Goal: Task Accomplishment & Management: Use online tool/utility

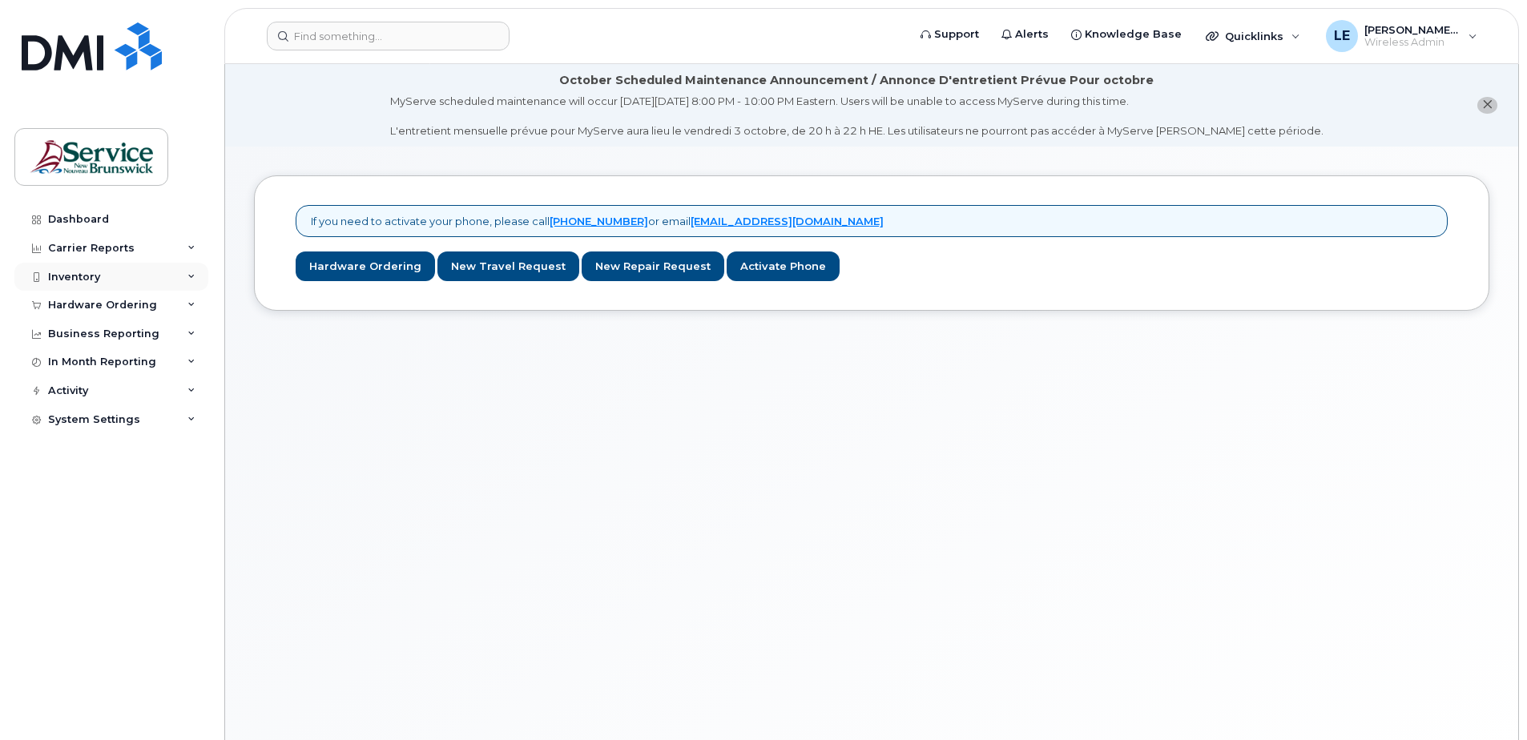
click at [79, 280] on div "Inventory" at bounding box center [74, 277] width 52 height 13
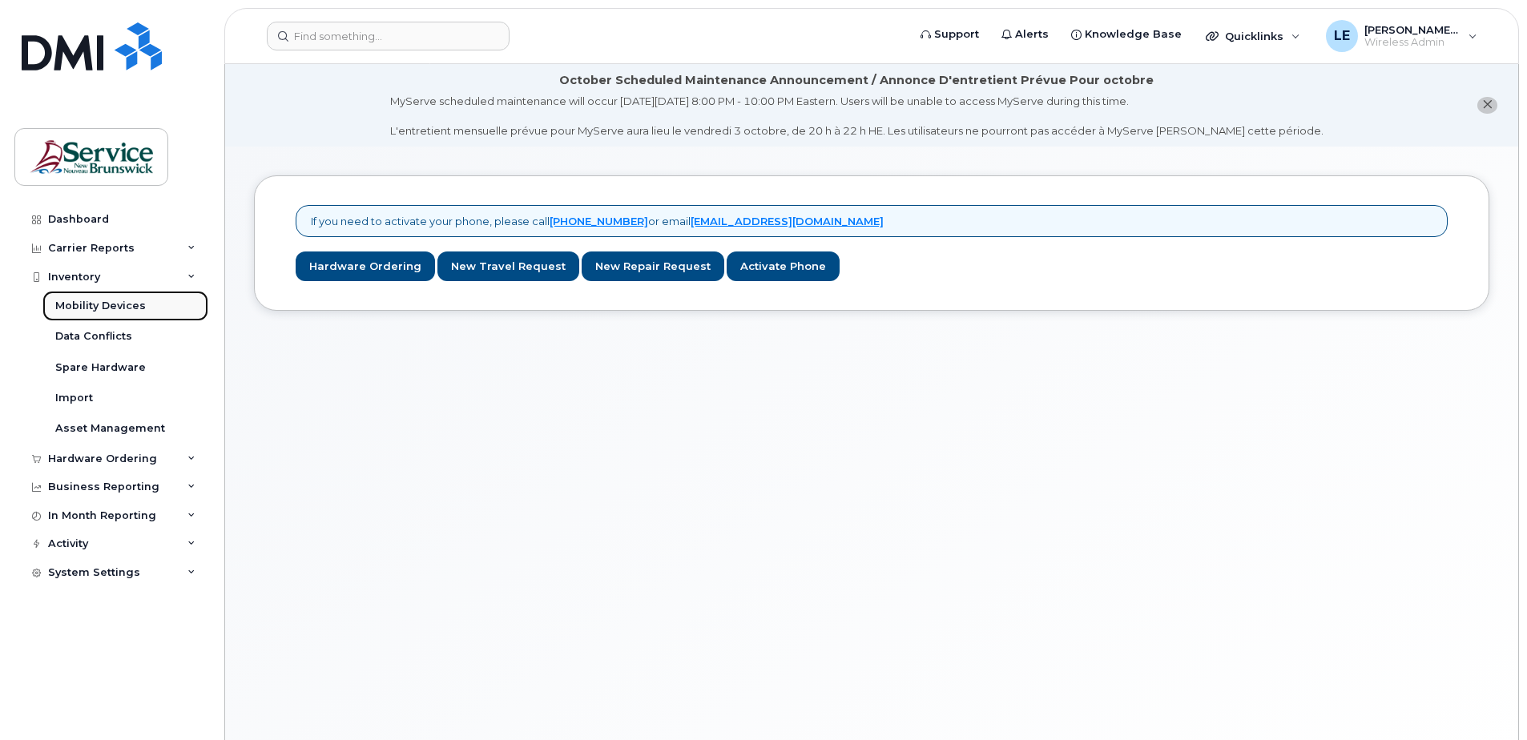
click at [111, 312] on div "Mobility Devices" at bounding box center [100, 306] width 91 height 14
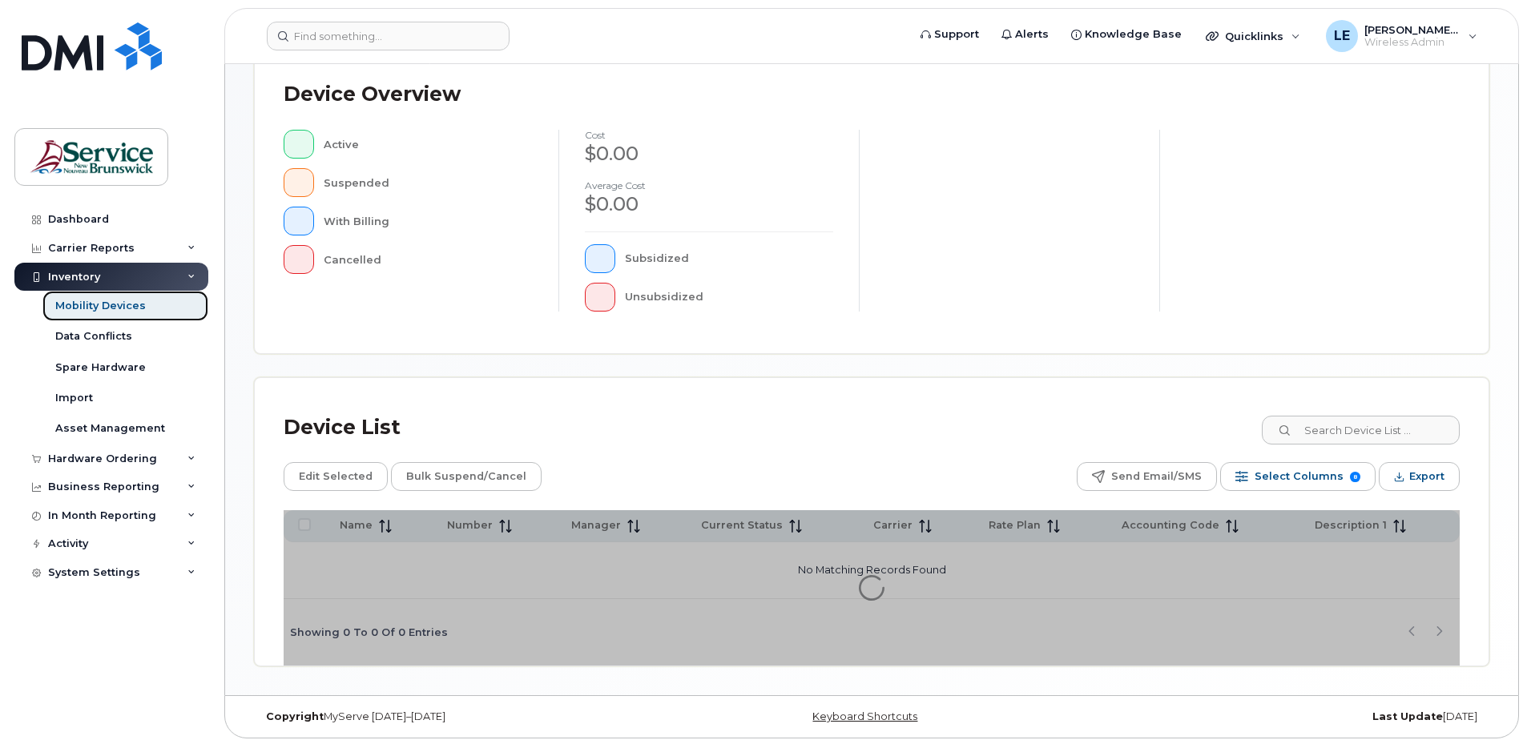
scroll to position [361, 0]
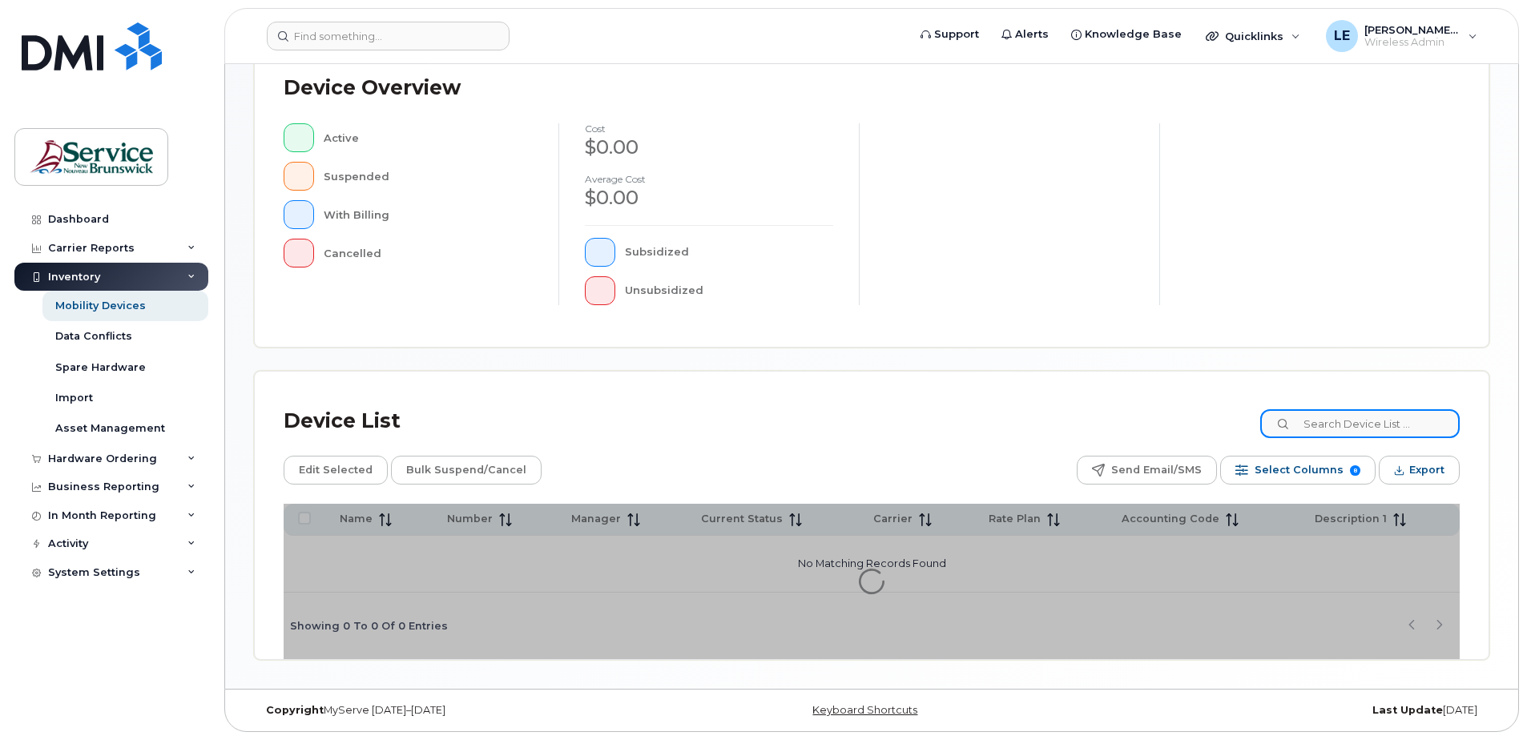
click at [1390, 426] on input at bounding box center [1359, 423] width 199 height 29
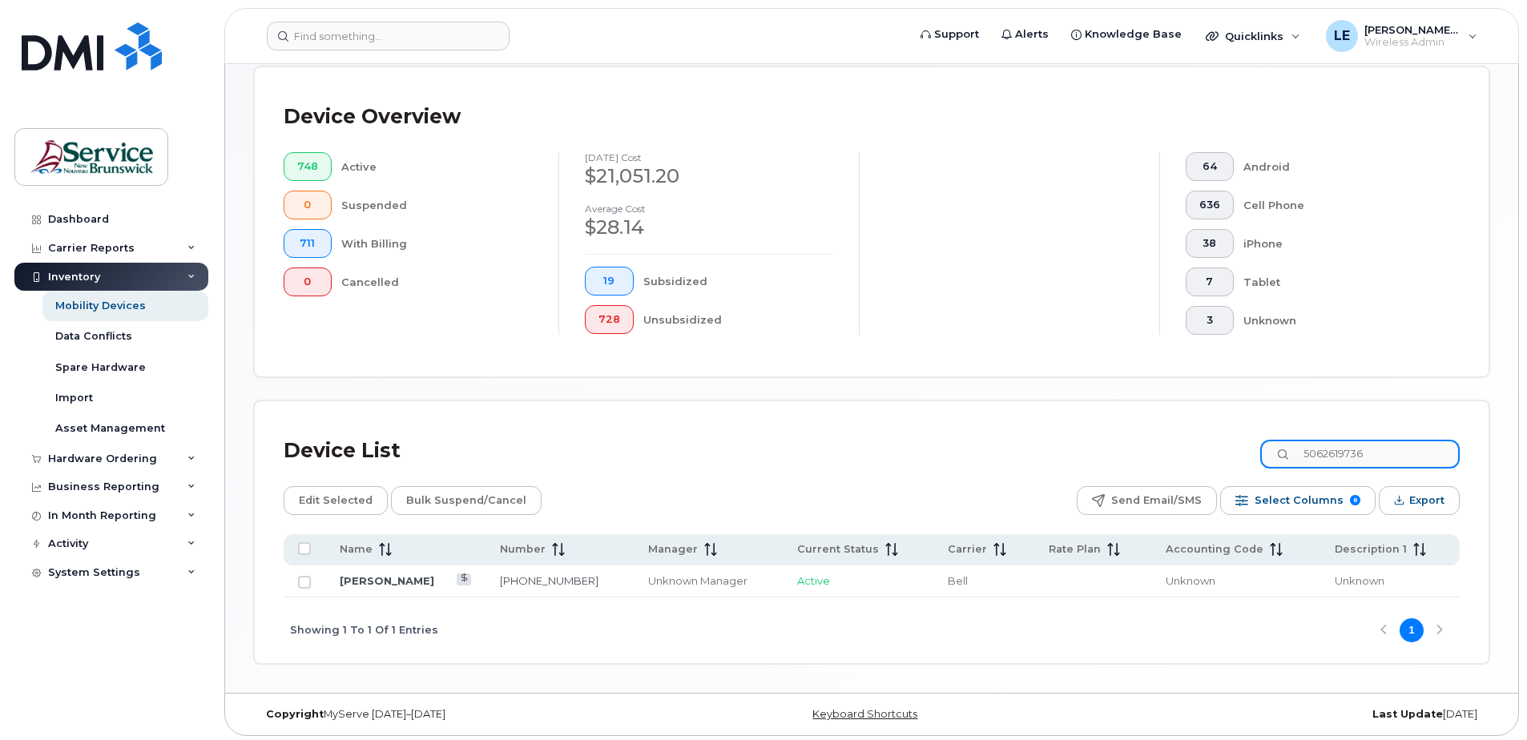
scroll to position [378, 0]
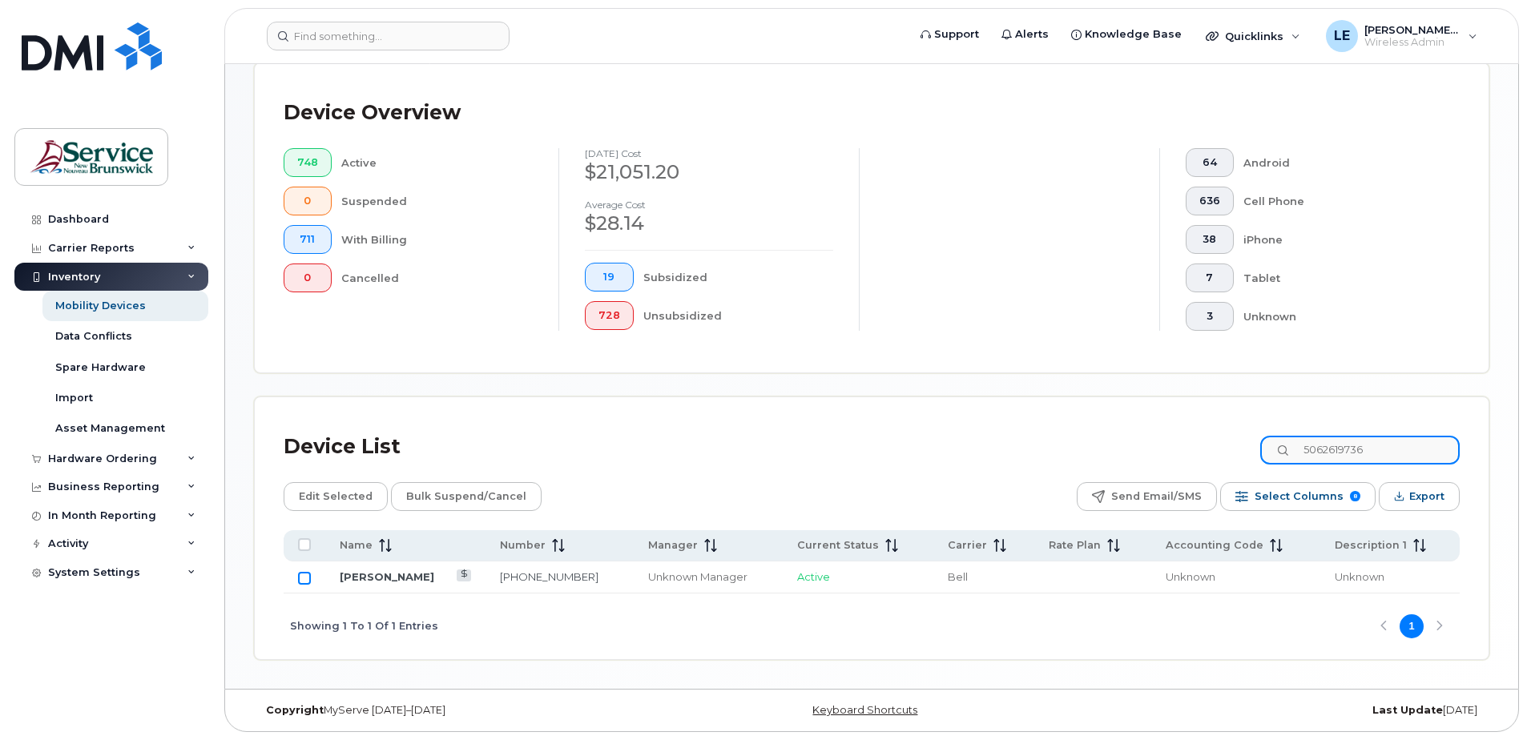
type input "5062619736"
click at [300, 583] on input "Row Unselected" at bounding box center [304, 578] width 13 height 13
checkbox input "true"
click at [302, 582] on input "Row Selected" at bounding box center [304, 578] width 13 height 13
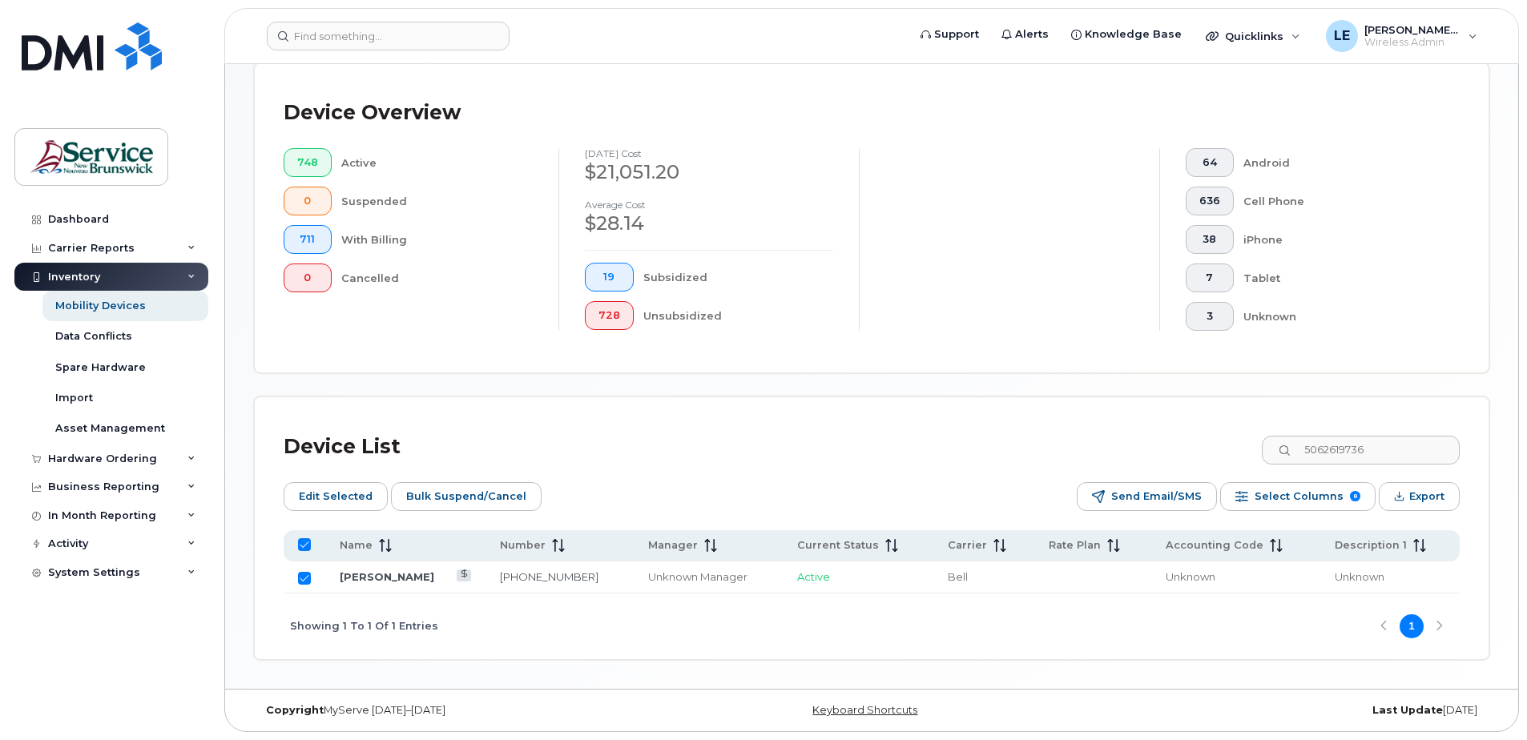
checkbox input "false"
click at [310, 578] on input "Row Unselected" at bounding box center [304, 578] width 13 height 13
checkbox input "true"
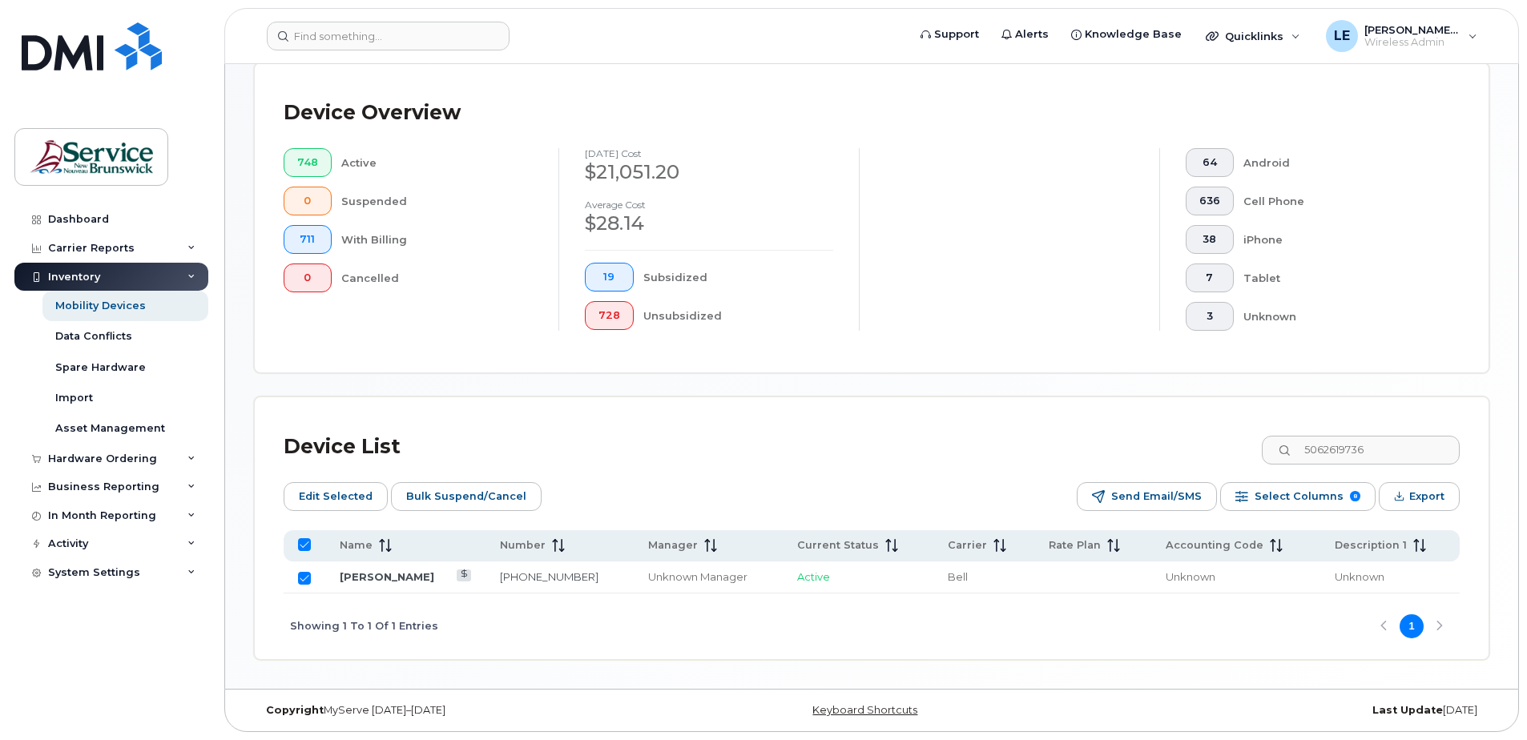
click at [310, 578] on input "Row Selected" at bounding box center [304, 578] width 13 height 13
checkbox input "false"
